Goal: Check status

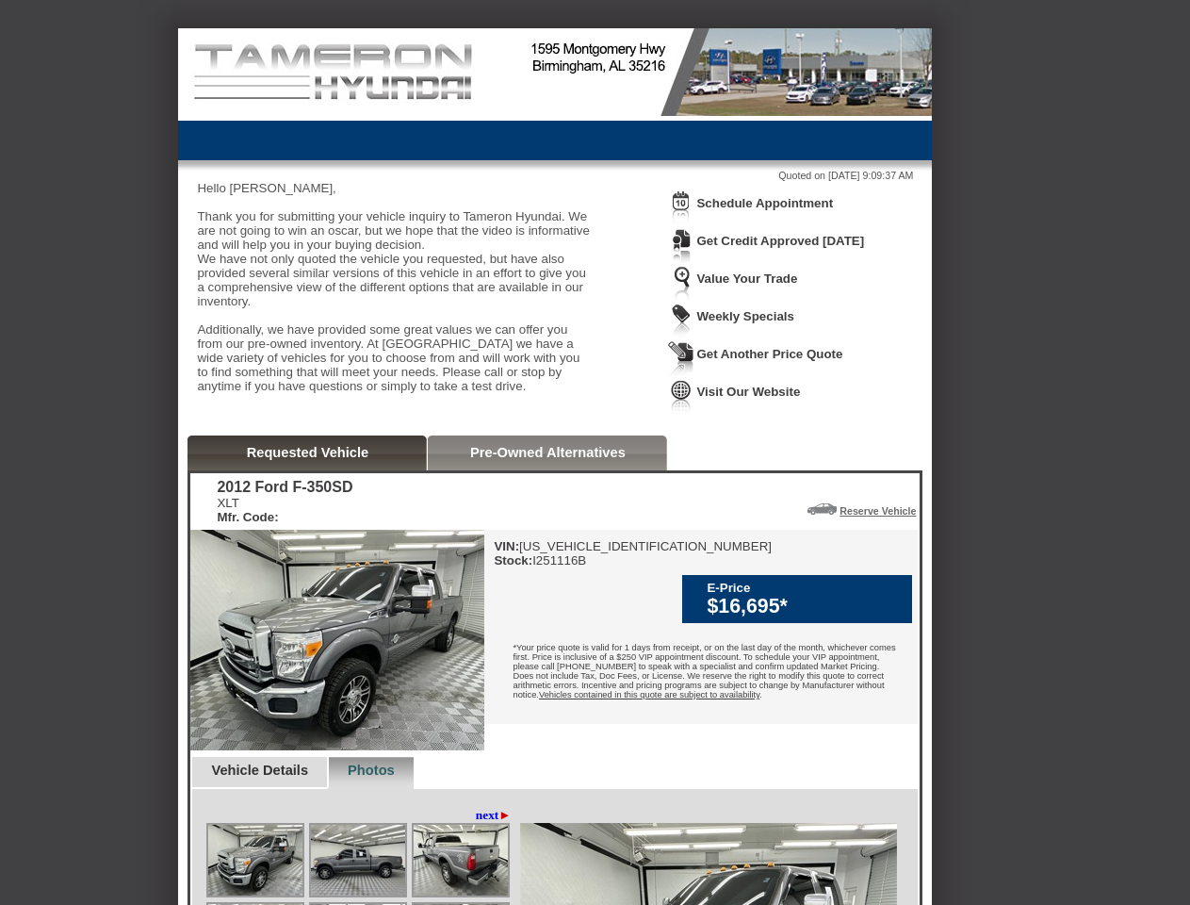
click at [681, 221] on img at bounding box center [681, 207] width 26 height 35
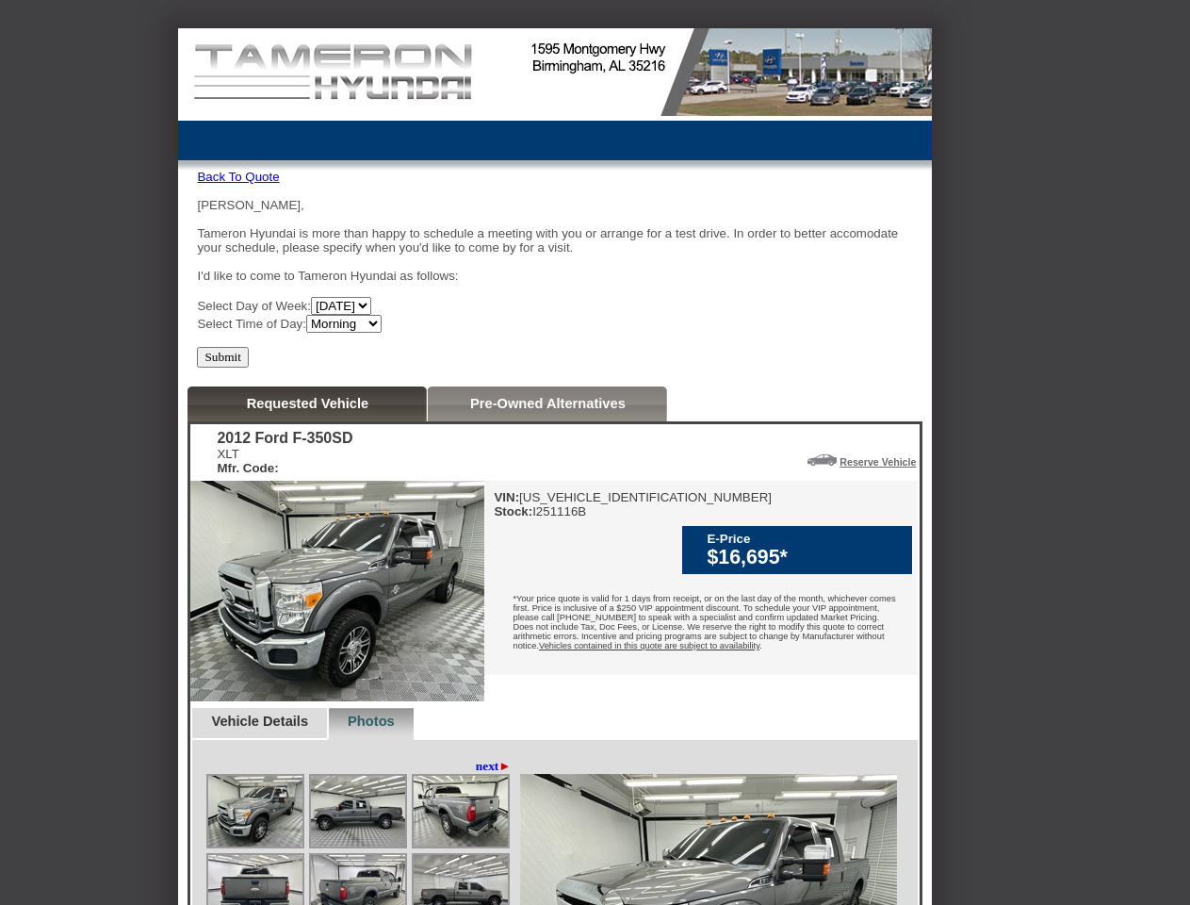
click at [775, 204] on div "[PERSON_NAME] Hyundai is more than happy to schedule a meeting with you or arra…" at bounding box center [555, 265] width 716 height 135
click at [308, 490] on div "2012 Ford F-350SD XLT Mfr. Code: Reserve Vehicle Reserve This Vehicle Please co…" at bounding box center [554, 751] width 729 height 655
click at [547, 490] on div "2012 Ford F-350SD XLT Mfr. Code: Reserve Vehicle Reserve This Vehicle Please co…" at bounding box center [554, 751] width 729 height 655
click at [808, 546] on div "VIN: [US_VEHICLE_IDENTIFICATION_NUMBER] Stock: I251116B E-Price $16,695* Vehicl…" at bounding box center [700, 578] width 433 height 194
click at [871, 546] on div "VIN: [US_VEHICLE_IDENTIFICATION_NUMBER] Stock: I251116B E-Price $16,695* Vehicl…" at bounding box center [700, 578] width 433 height 194
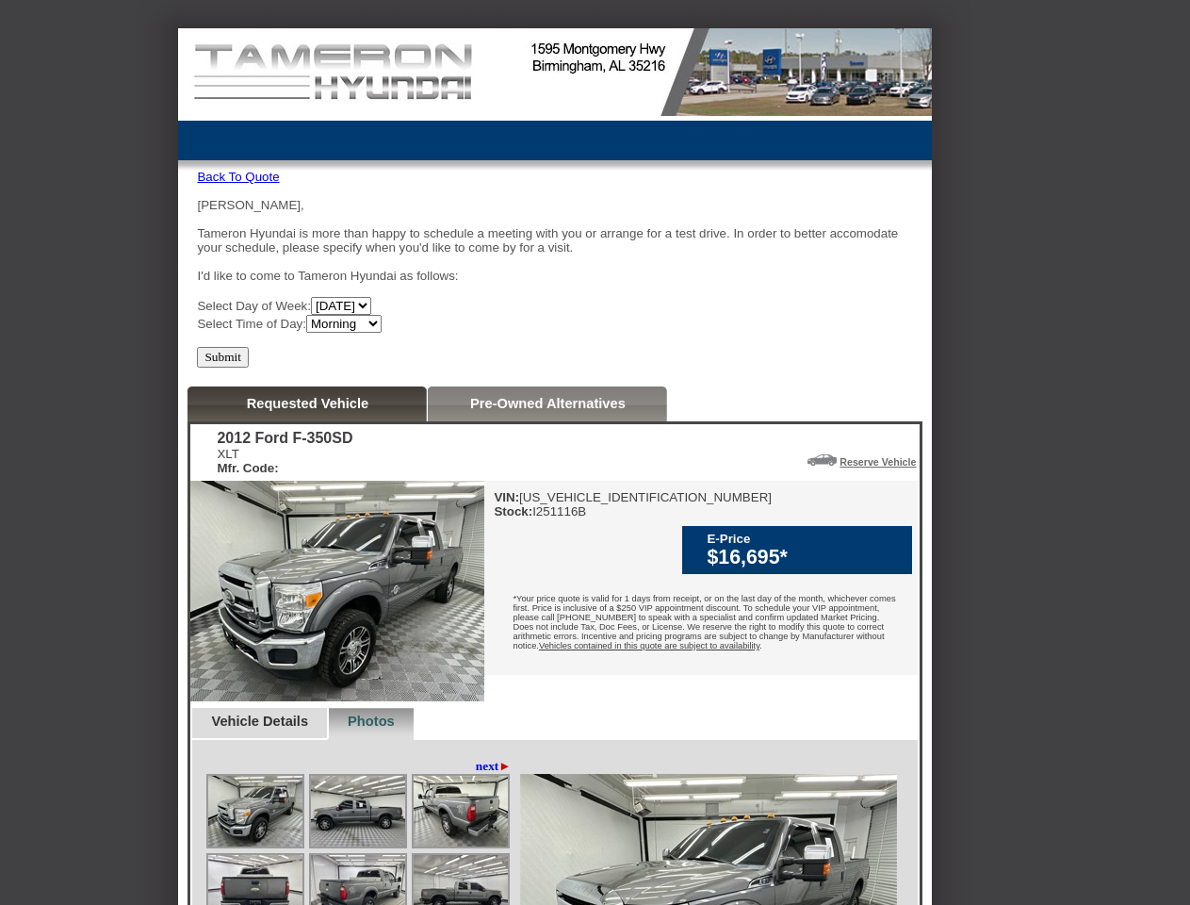
click at [269, 810] on img at bounding box center [255, 810] width 94 height 71
click at [392, 810] on img at bounding box center [358, 810] width 94 height 71
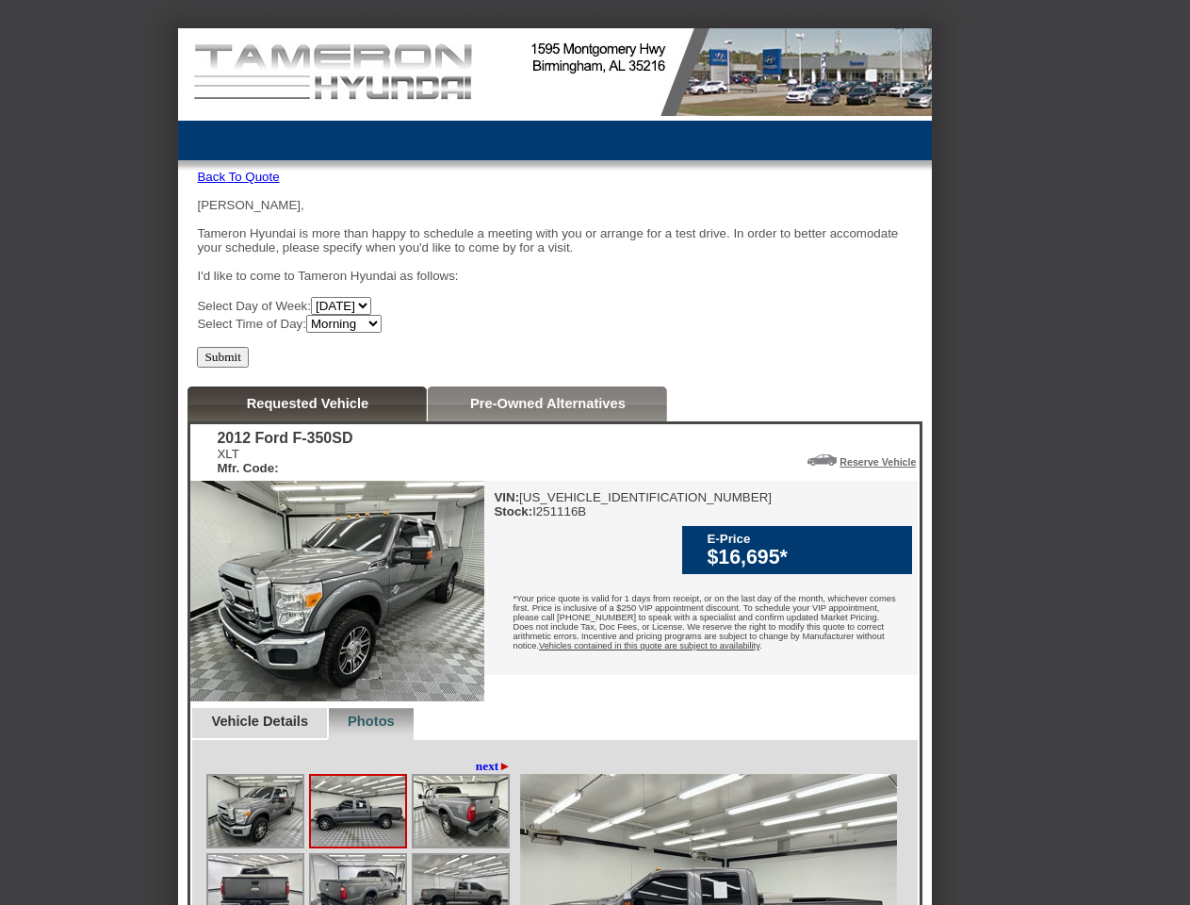
click at [486, 846] on img at bounding box center [461, 810] width 94 height 71
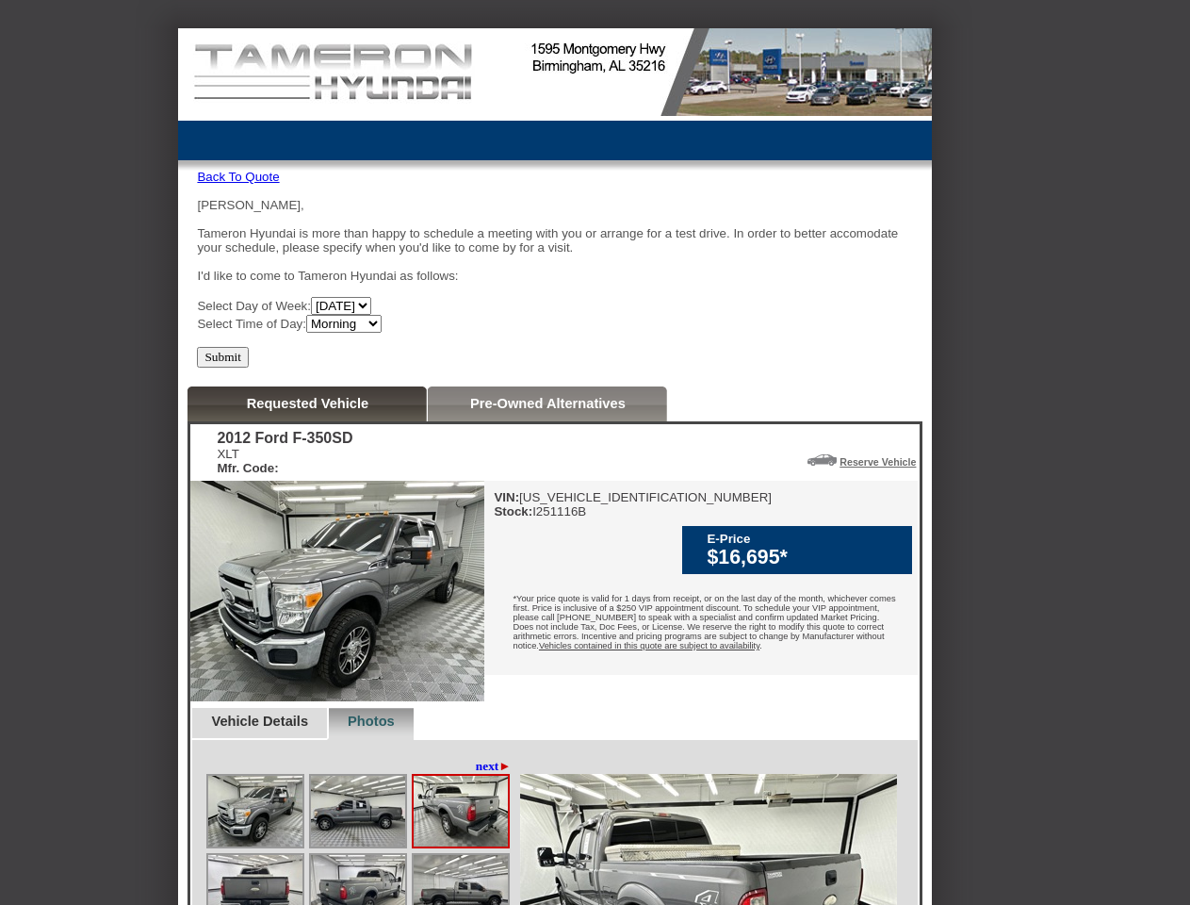
click at [255, 885] on img at bounding box center [255, 890] width 94 height 71
